Goal: Information Seeking & Learning: Learn about a topic

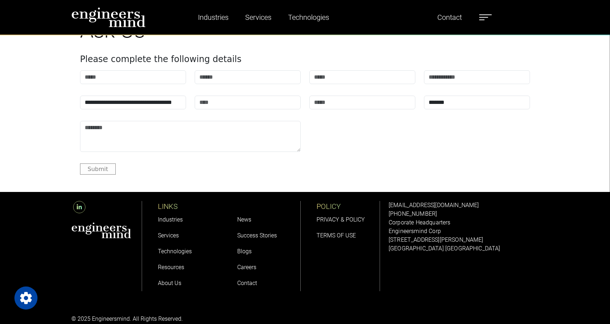
scroll to position [2780, 0]
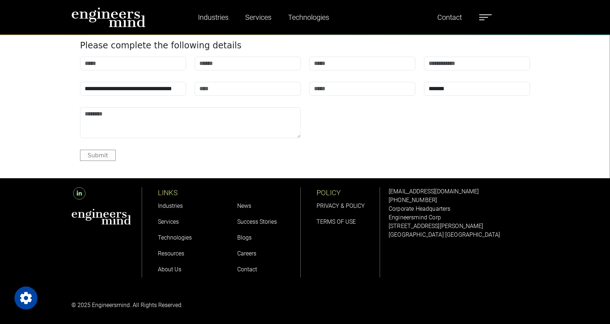
click at [250, 251] on link "Careers" at bounding box center [246, 253] width 19 height 7
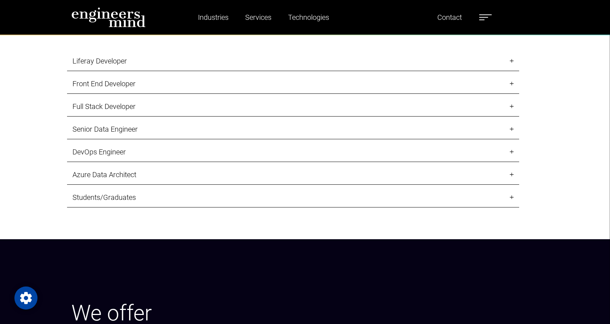
scroll to position [863, 0]
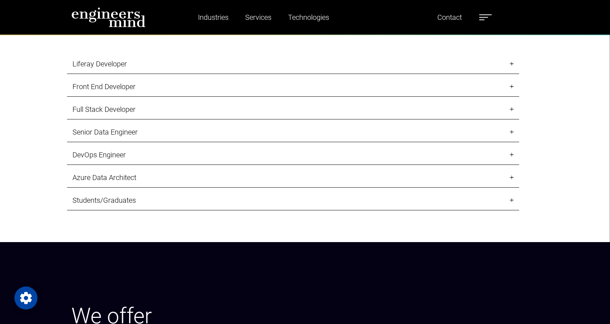
click at [514, 61] on link "Liferay Developer" at bounding box center [293, 64] width 452 height 20
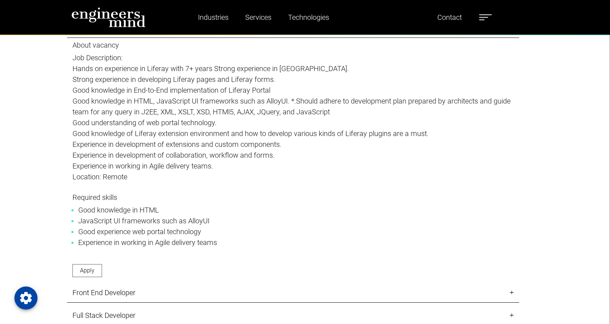
scroll to position [1007, 0]
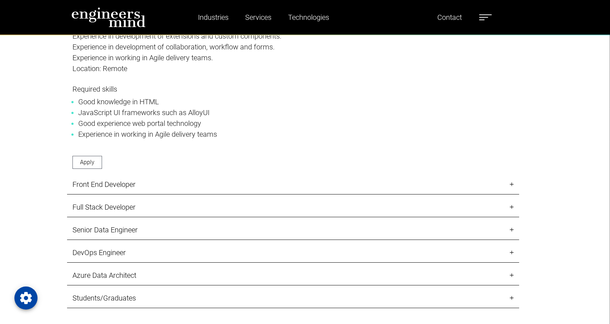
click at [510, 184] on link "Front End Developer" at bounding box center [293, 185] width 452 height 20
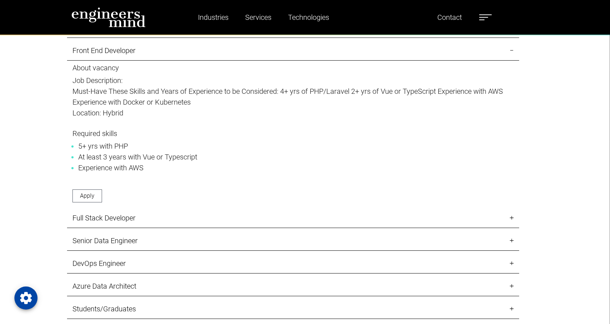
scroll to position [863, 0]
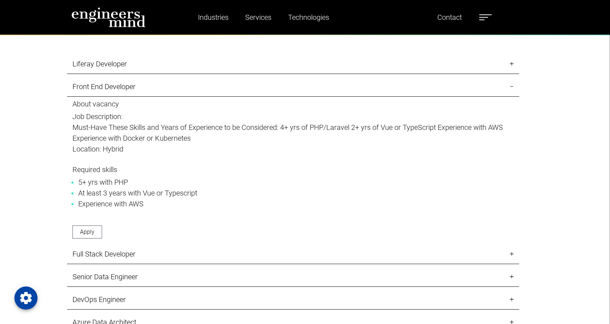
click at [512, 251] on link "Full Stack Developer" at bounding box center [293, 254] width 452 height 20
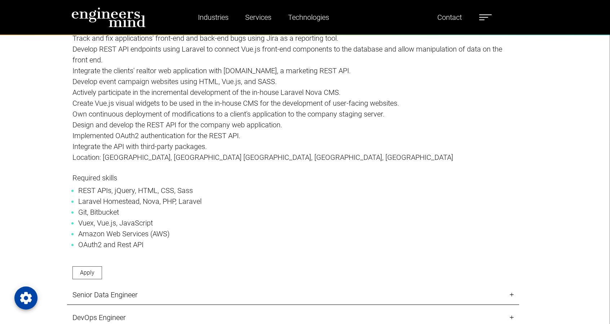
scroll to position [1079, 0]
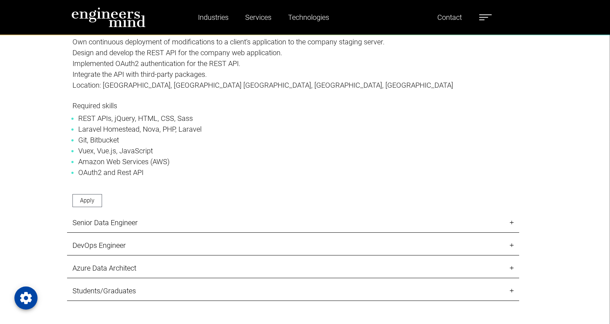
click at [513, 221] on link "Senior Data Engineer" at bounding box center [293, 223] width 452 height 20
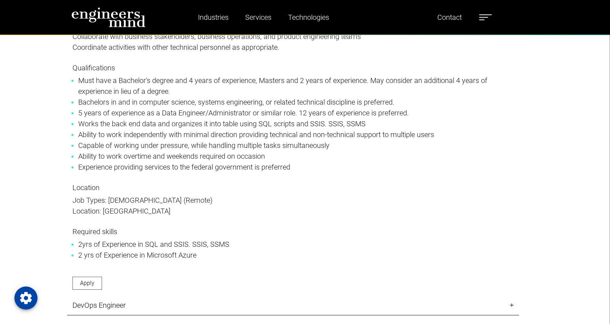
scroll to position [1223, 0]
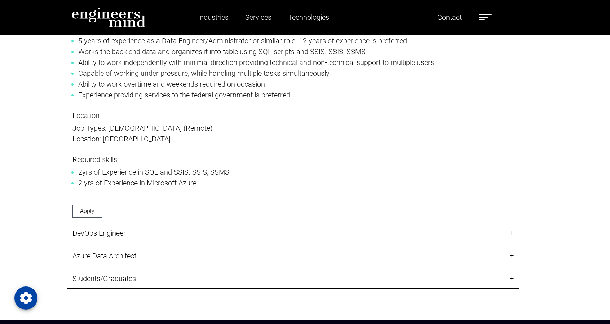
click at [513, 232] on link "DevOps Engineer" at bounding box center [293, 233] width 452 height 20
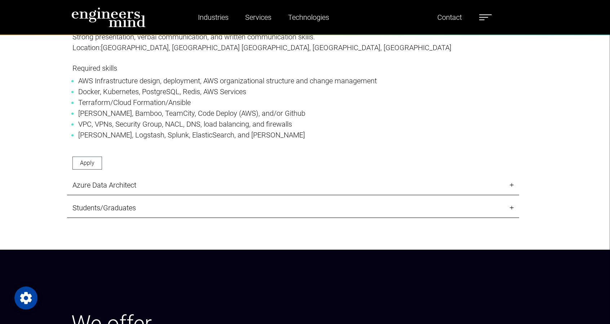
scroll to position [1079, 0]
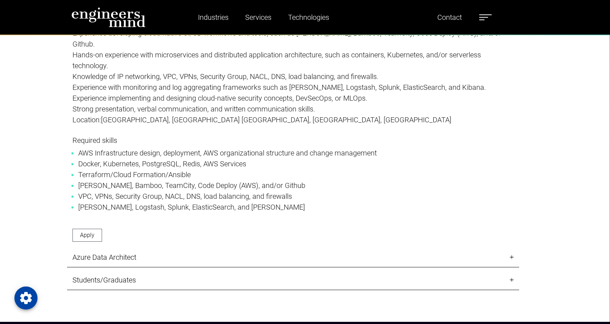
click at [511, 257] on link "Azure Data Architect" at bounding box center [293, 257] width 452 height 20
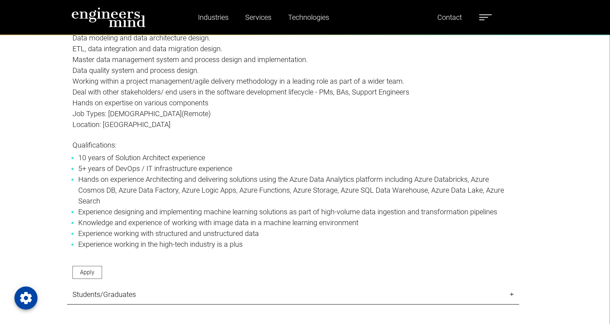
scroll to position [1187, 0]
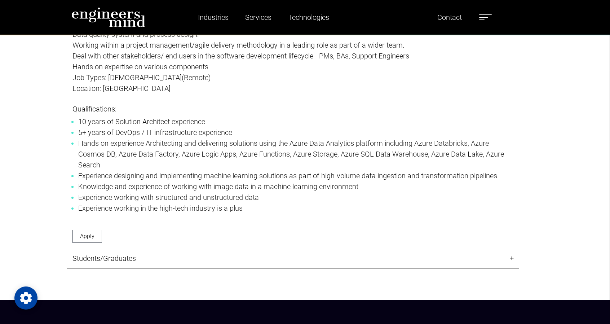
click at [512, 257] on link "Students/Graduates" at bounding box center [293, 258] width 452 height 20
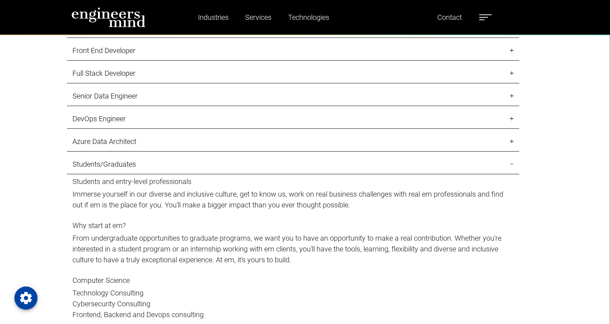
scroll to position [754, 0]
